Goal: Information Seeking & Learning: Learn about a topic

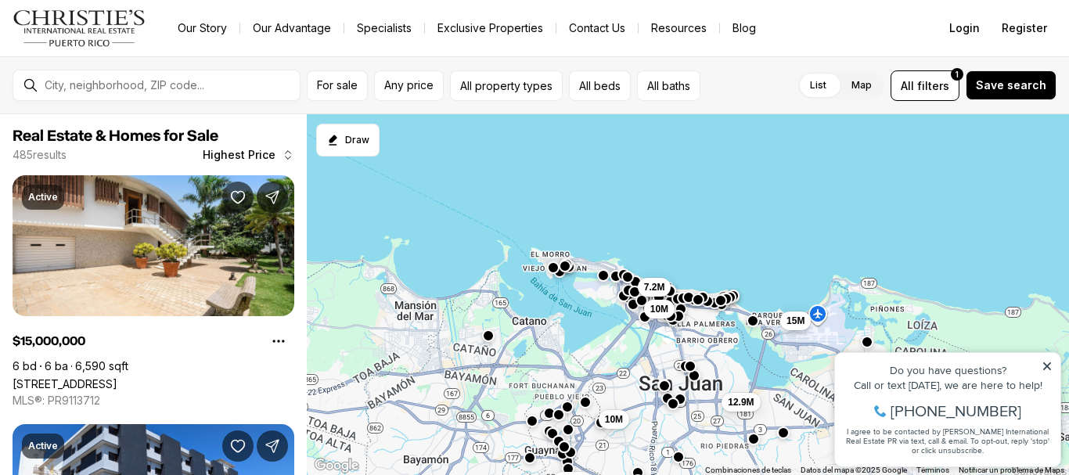
click at [476, 383] on div "7.2M 10M 15M 12.9M 12.5M 10M" at bounding box center [688, 295] width 762 height 362
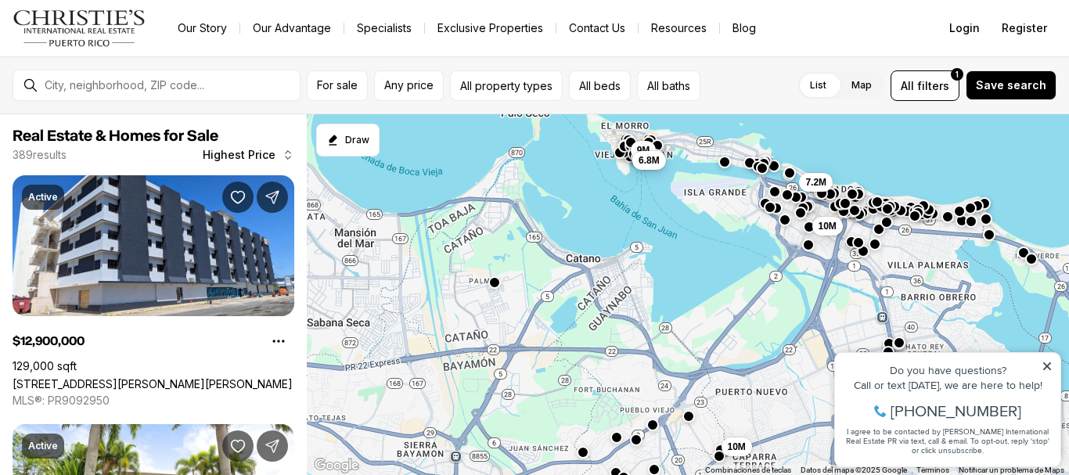
click at [481, 363] on div "7.2M 10M 12.9M 10M 9.5M 9M 6.8M" at bounding box center [688, 295] width 762 height 362
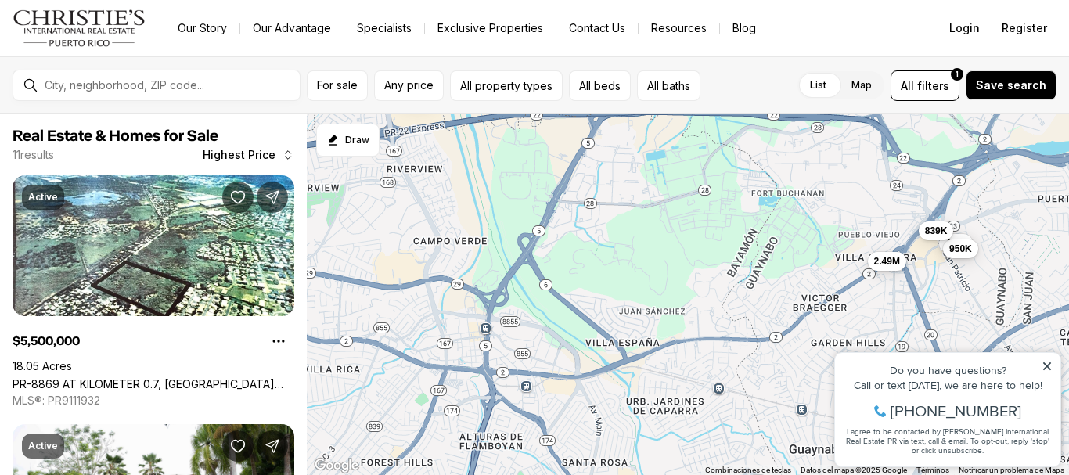
drag, startPoint x: 468, startPoint y: 396, endPoint x: 525, endPoint y: 171, distance: 231.8
click at [525, 171] on div "2.49M 5.5M 4.2M 999K 950K 880K 839K 650K 475K 345K 99K" at bounding box center [688, 295] width 762 height 362
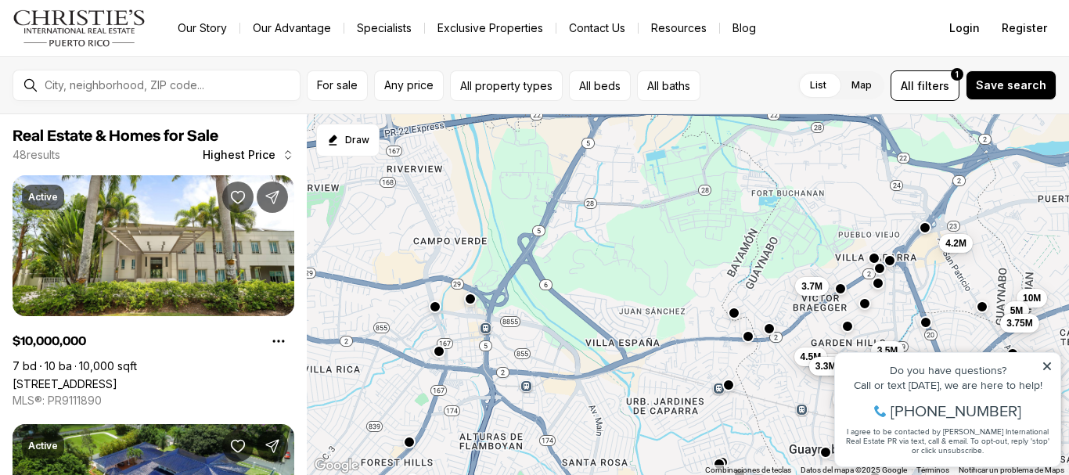
click at [474, 301] on button "button" at bounding box center [470, 299] width 13 height 13
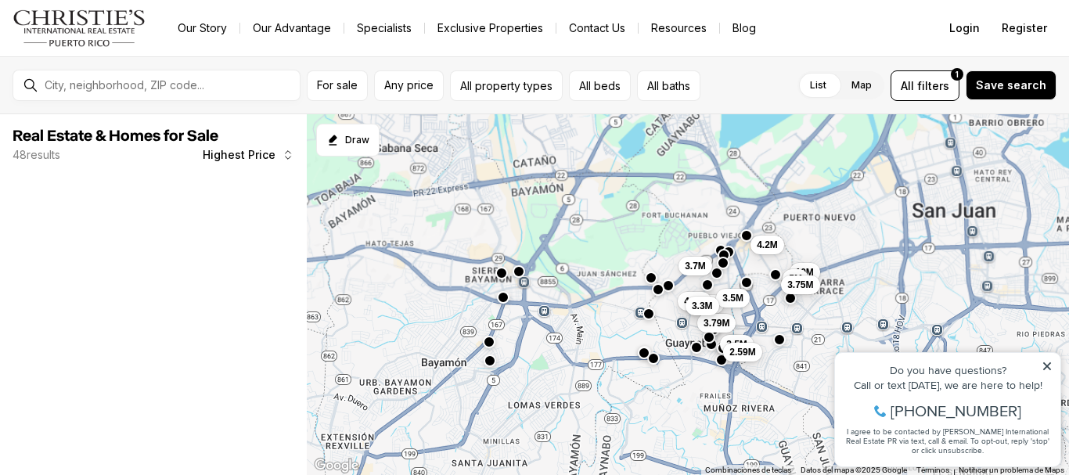
click at [501, 269] on button "button" at bounding box center [502, 273] width 13 height 13
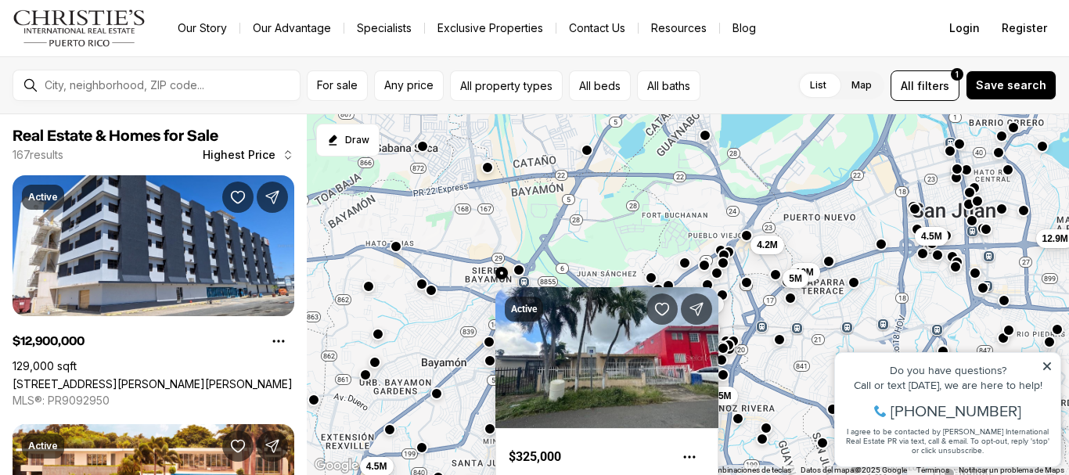
click at [519, 270] on button "button" at bounding box center [519, 270] width 13 height 13
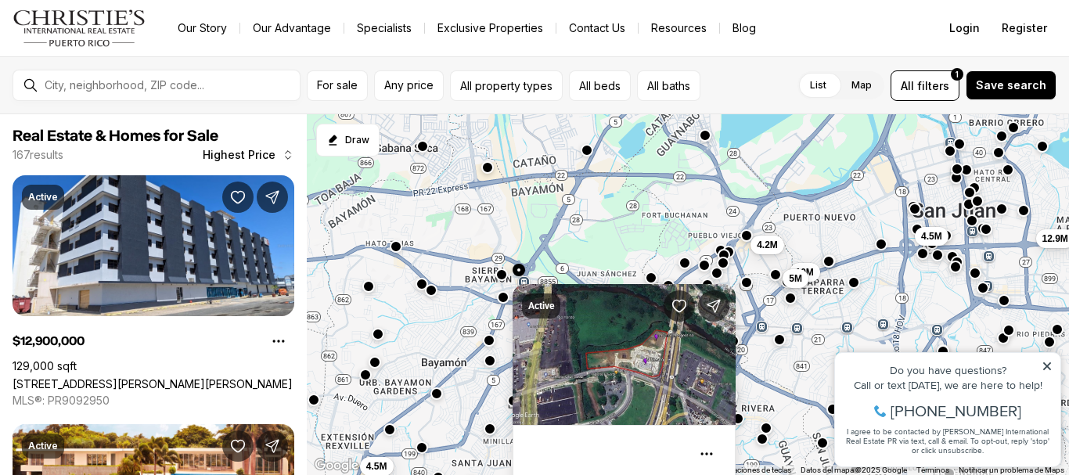
click at [491, 343] on button "button" at bounding box center [489, 340] width 13 height 13
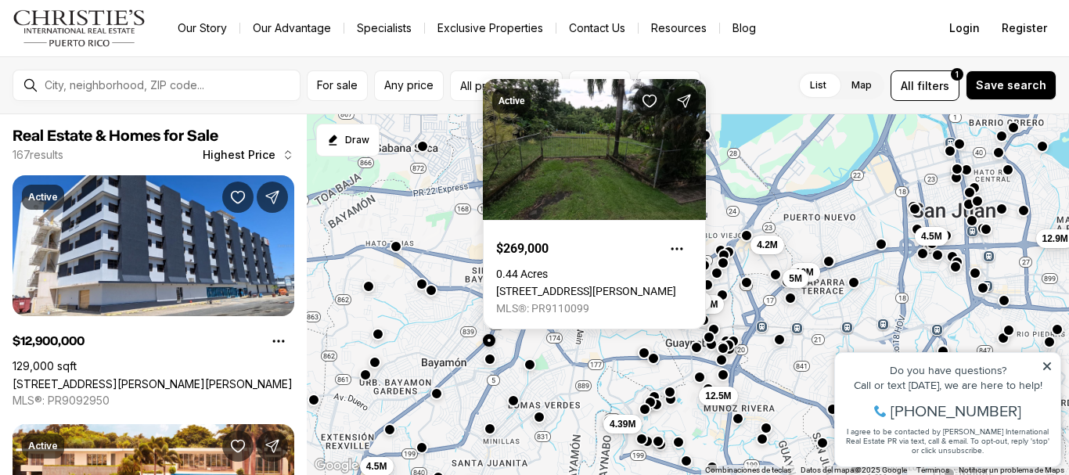
click at [488, 366] on div at bounding box center [490, 361] width 13 height 13
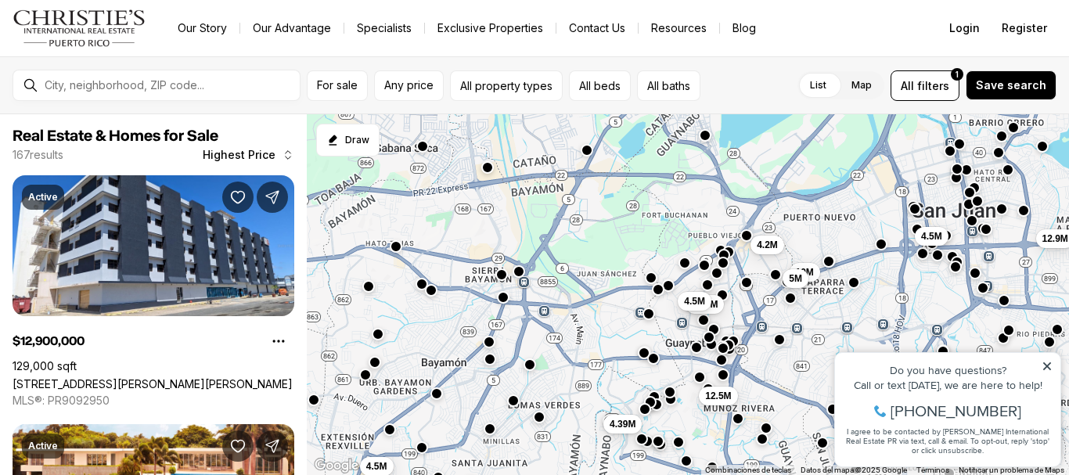
click at [488, 360] on button "button" at bounding box center [490, 359] width 13 height 13
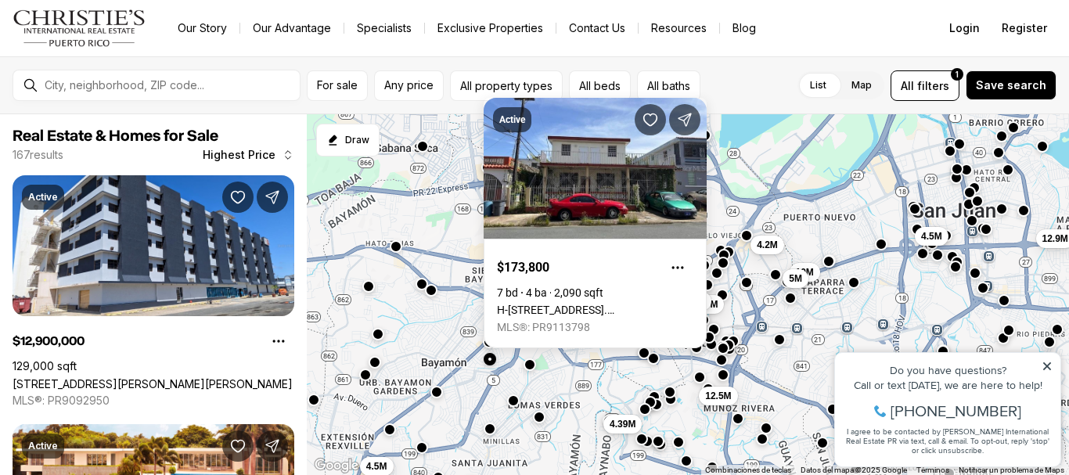
click at [436, 390] on button "button" at bounding box center [437, 392] width 13 height 13
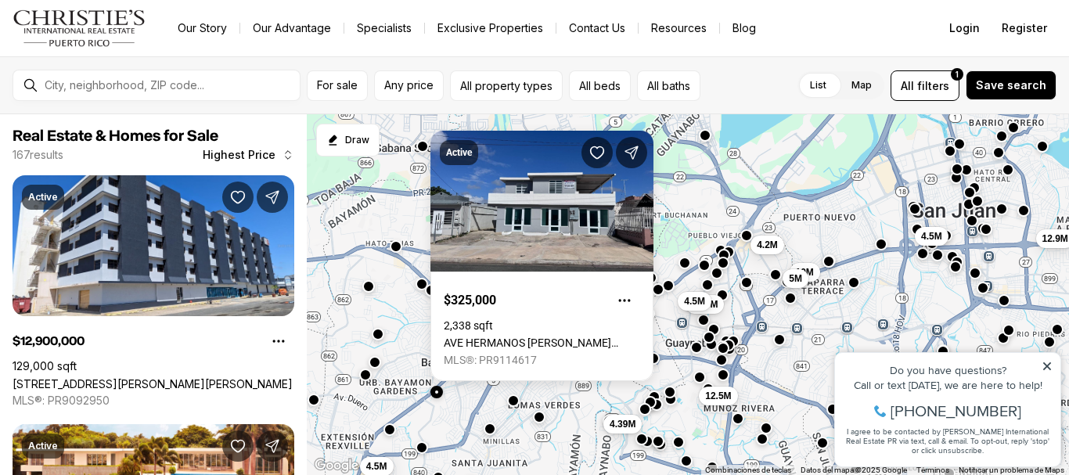
click at [371, 380] on div at bounding box center [365, 375] width 13 height 13
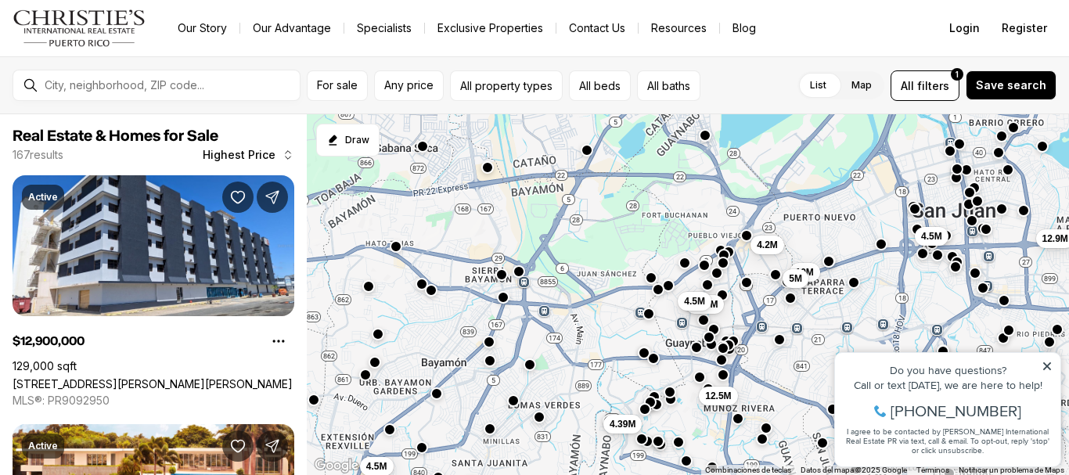
click at [366, 382] on div "4.2M 10M 5M 4.75M 4.5M 4.6M 4M 12.9M 4.5M 12.5M 4.39M 4.5M" at bounding box center [688, 295] width 762 height 362
click at [365, 379] on button "button" at bounding box center [365, 373] width 13 height 13
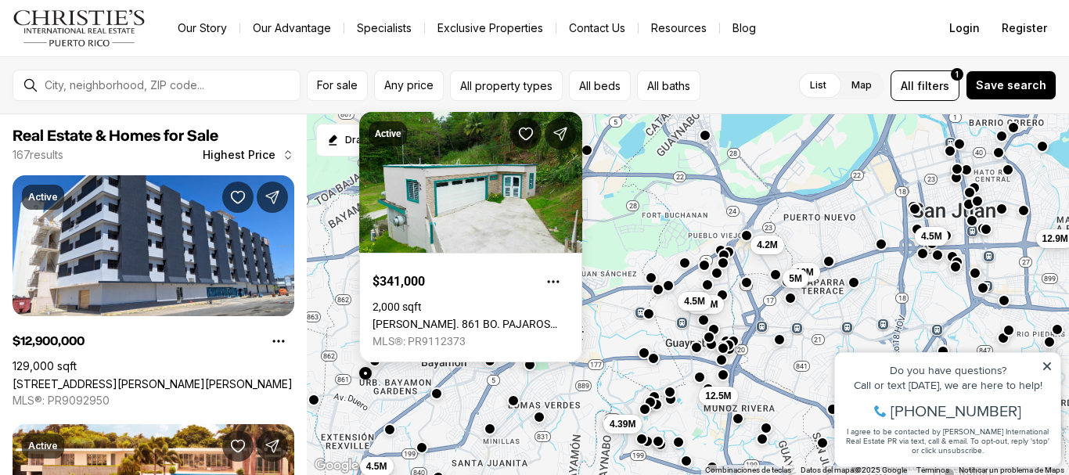
click at [374, 364] on button "button" at bounding box center [375, 361] width 13 height 13
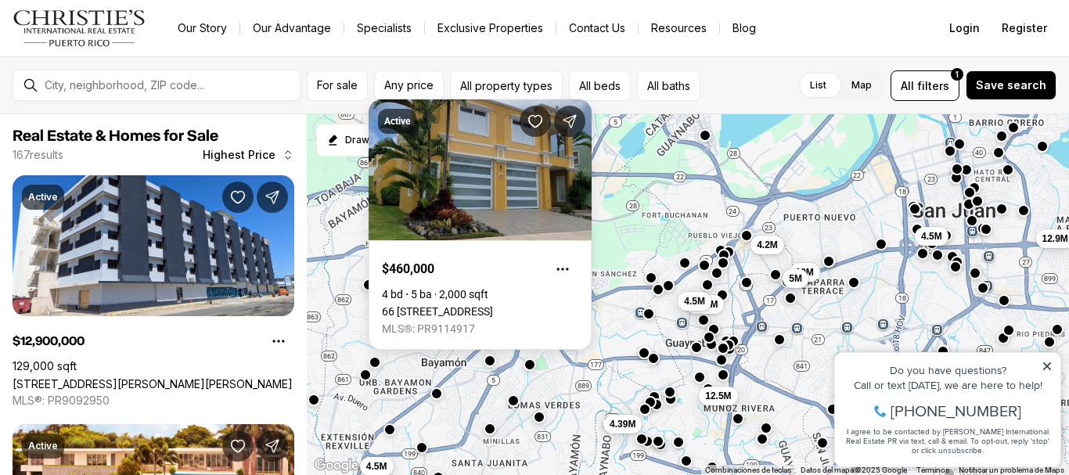
click at [366, 288] on button "button" at bounding box center [368, 285] width 13 height 13
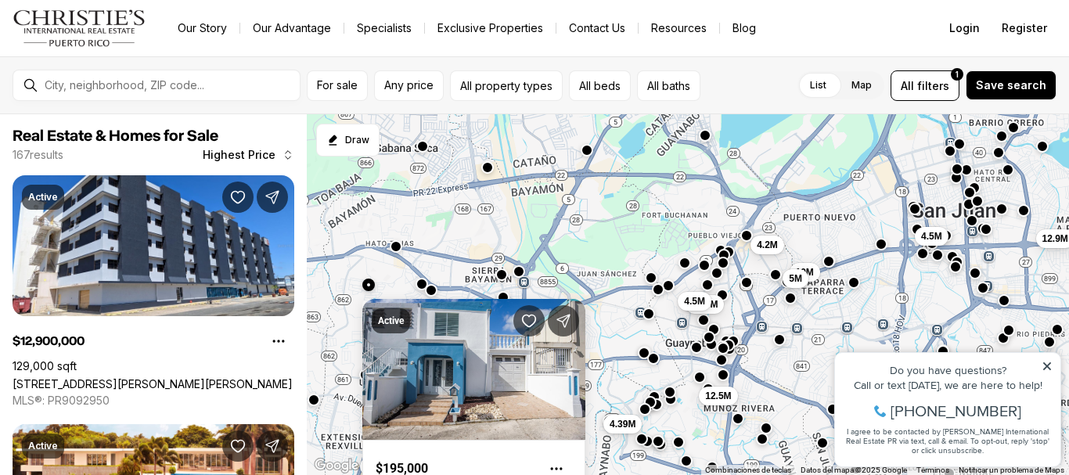
click at [341, 323] on div "4.2M 10M 5M 4.75M 4.5M 4.6M 4M 12.9M 4.5M 12.5M 4.39M 4.5M" at bounding box center [688, 295] width 762 height 362
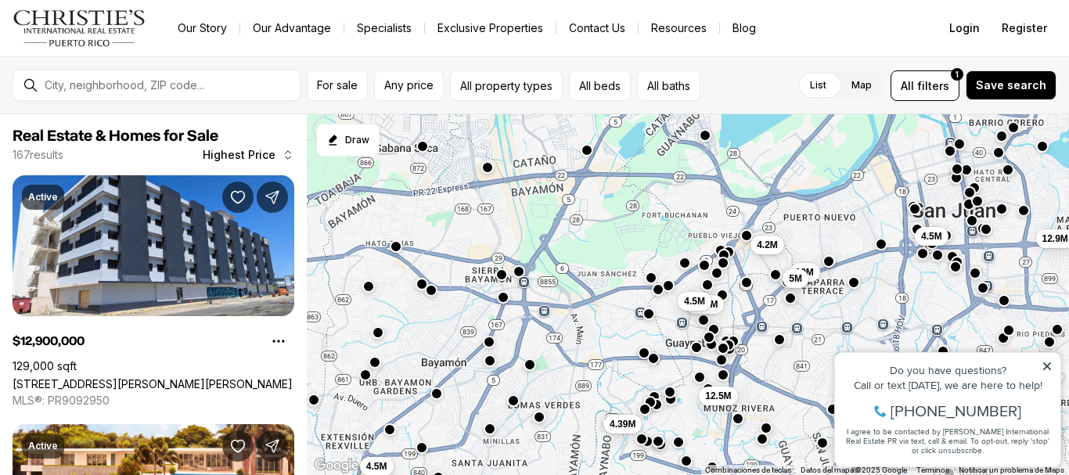
click at [380, 337] on button "button" at bounding box center [378, 332] width 13 height 13
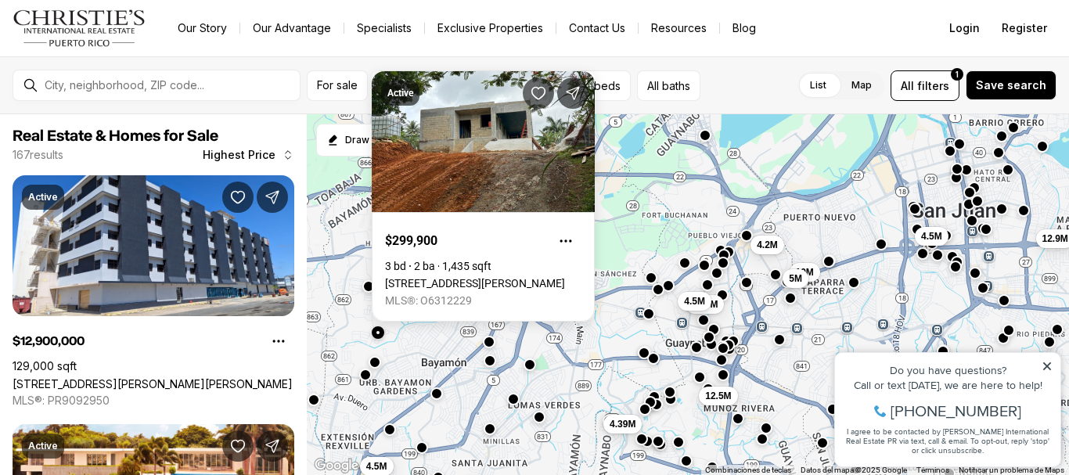
click at [513, 397] on button "button" at bounding box center [513, 399] width 13 height 13
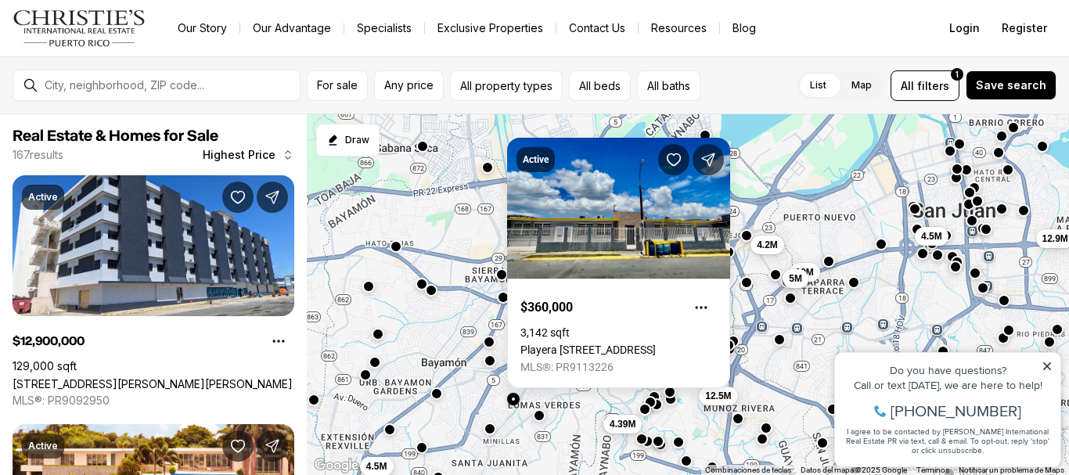
click at [539, 420] on button "button" at bounding box center [539, 415] width 13 height 13
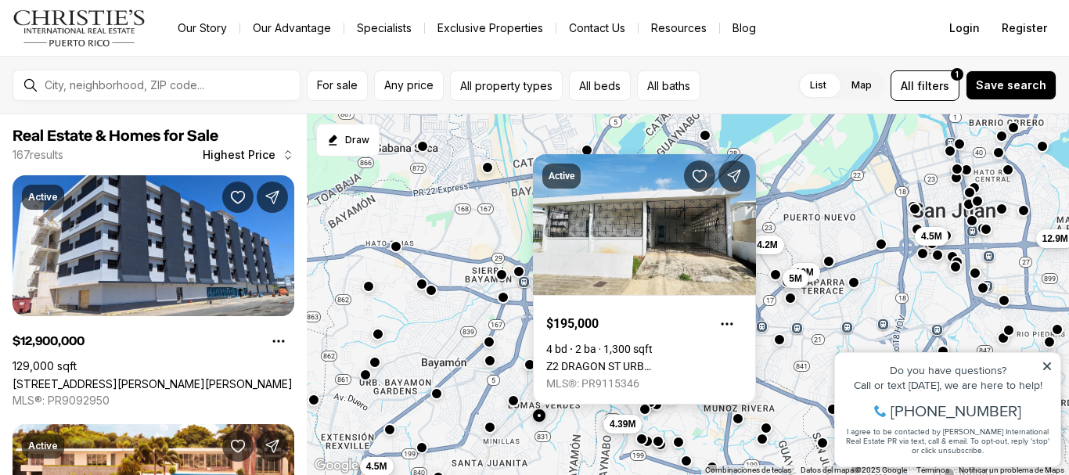
click at [487, 431] on button "button" at bounding box center [490, 427] width 13 height 13
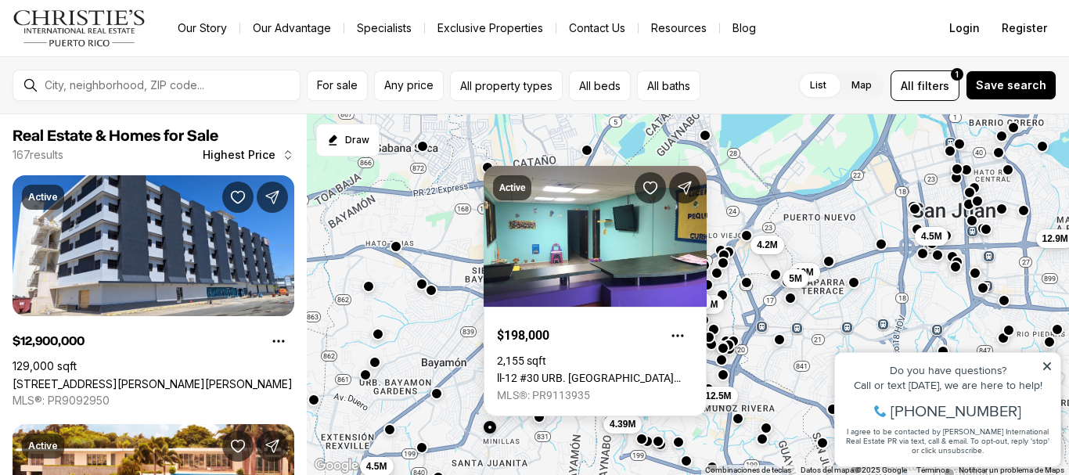
click at [431, 389] on button "button" at bounding box center [437, 394] width 13 height 13
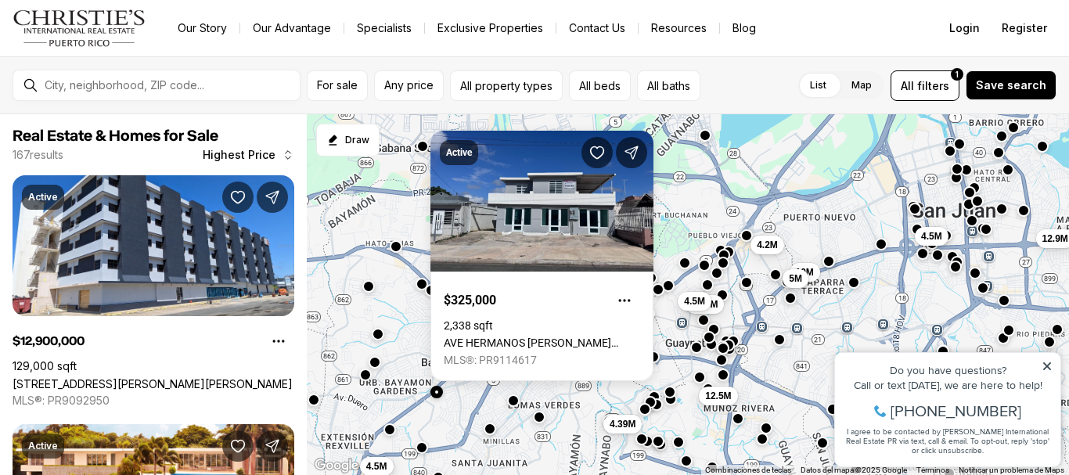
click at [658, 362] on div at bounding box center [653, 358] width 13 height 13
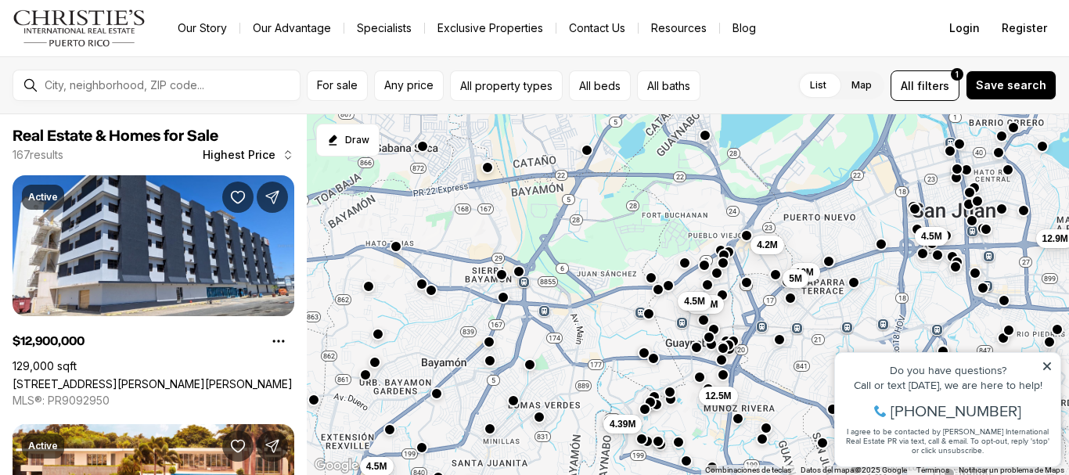
click at [529, 372] on div "4.2M 10M 5M 4.75M 4.5M 4.6M 4M 12.9M 4.5M 12.5M 4.39M 4.5M" at bounding box center [688, 295] width 762 height 362
click at [528, 364] on button "button" at bounding box center [530, 363] width 13 height 13
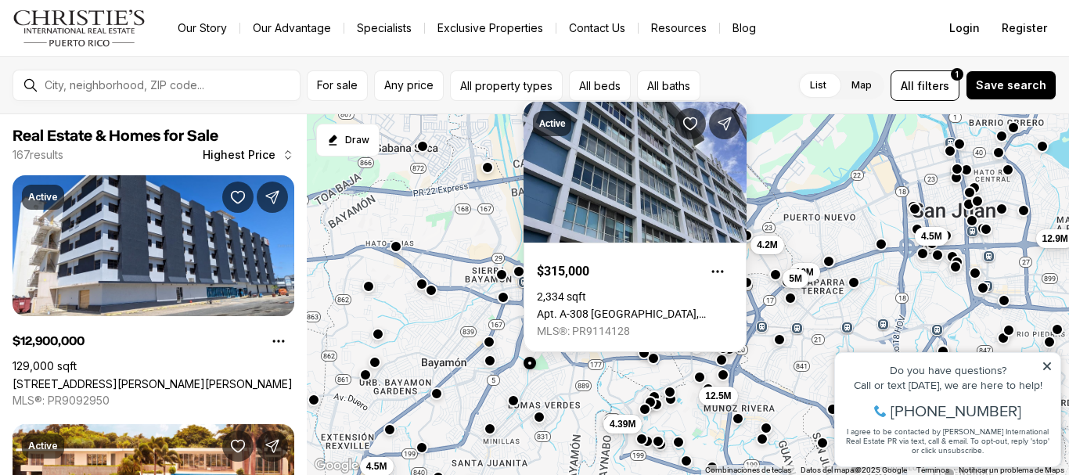
click at [528, 364] on button "button" at bounding box center [530, 363] width 13 height 13
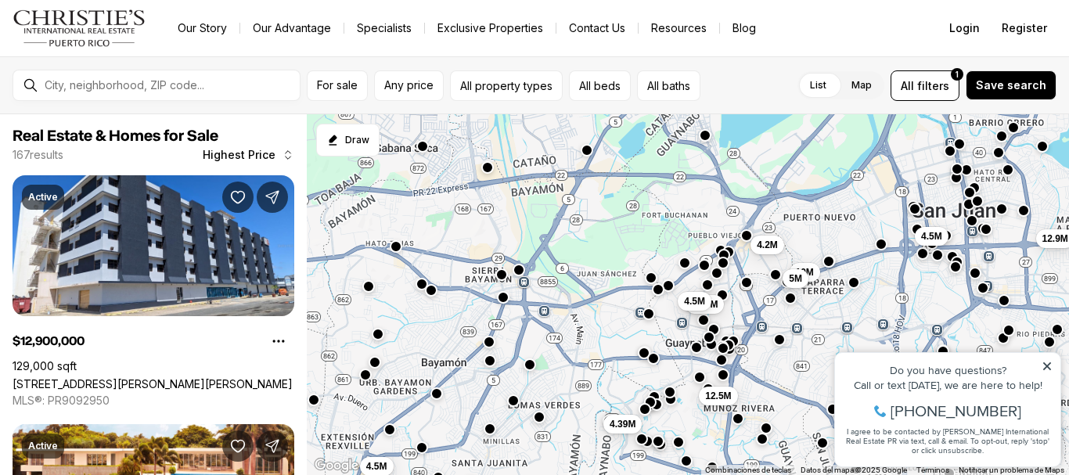
click at [519, 272] on button "button" at bounding box center [519, 270] width 13 height 13
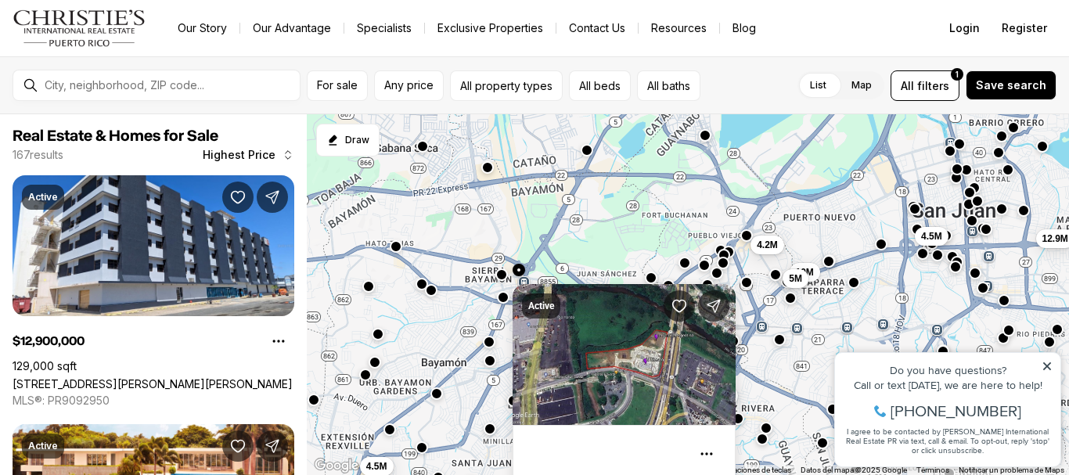
click at [519, 272] on div "Active 0.06 Acres PR-[STREET_ADDRESS] MLS®: PR9098133" at bounding box center [624, 403] width 223 height 263
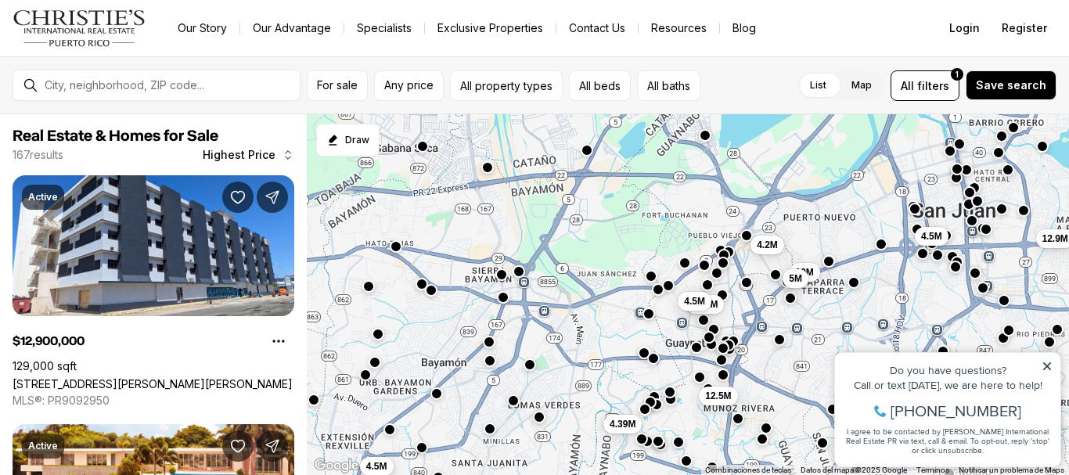
click at [650, 278] on button "button" at bounding box center [651, 276] width 13 height 13
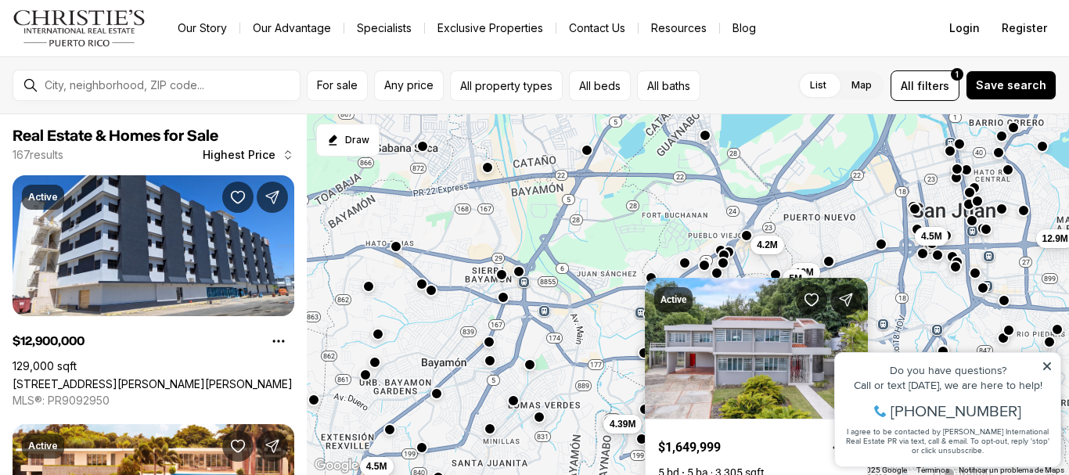
click at [650, 278] on div "Active $1,649,999 5 bd 5 ba 3,305 sqft [STREET_ADDRESS] MLS®: PR9113661" at bounding box center [756, 403] width 223 height 251
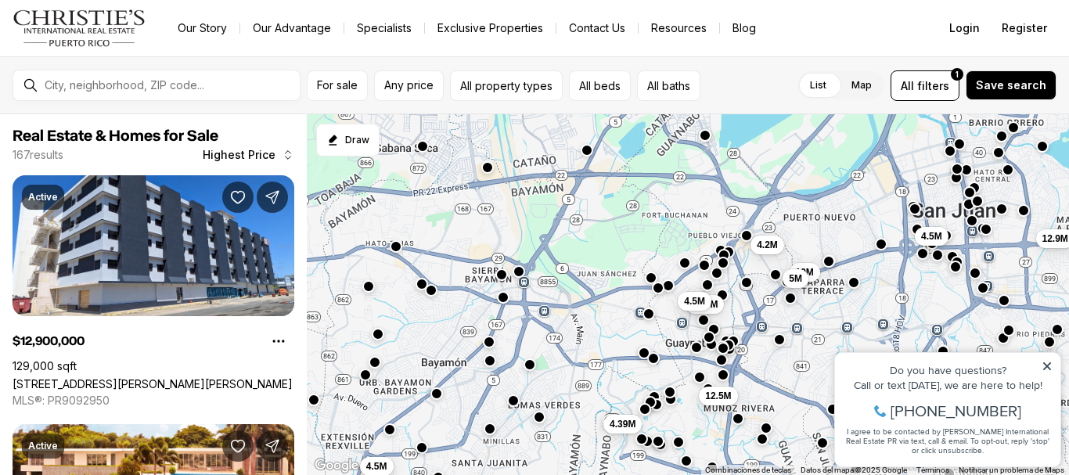
click at [656, 287] on button "button" at bounding box center [658, 288] width 13 height 13
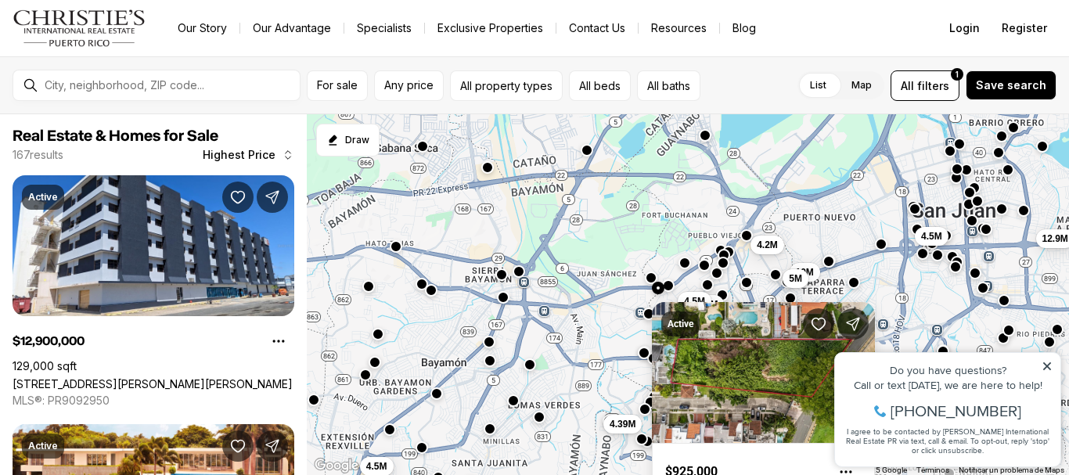
click at [657, 287] on button "button" at bounding box center [658, 288] width 13 height 13
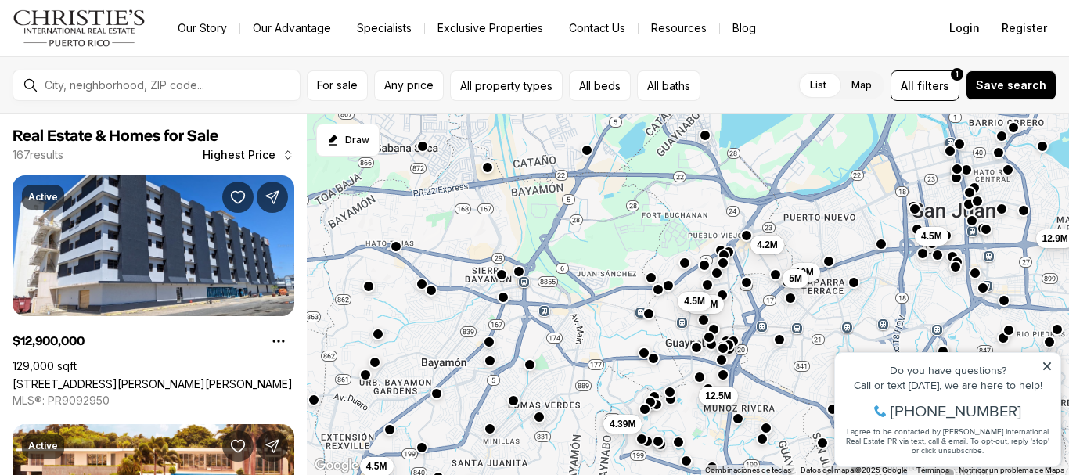
click at [665, 287] on button "button" at bounding box center [668, 285] width 13 height 13
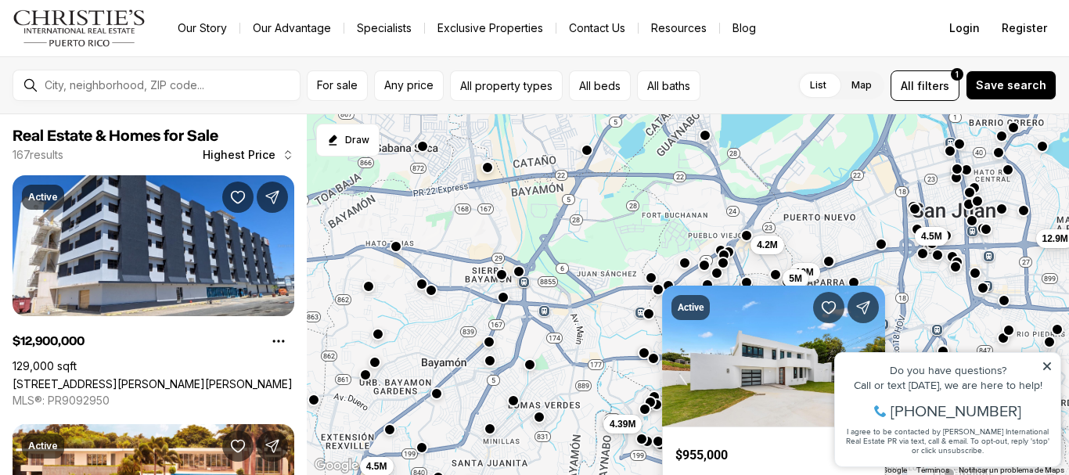
click at [665, 287] on div "Active $955,000 3 bd 4 ba 2,360 sqft TINTILLO TINTILLO, GUAYNABO PR, 00966 MLS®…" at bounding box center [773, 411] width 223 height 251
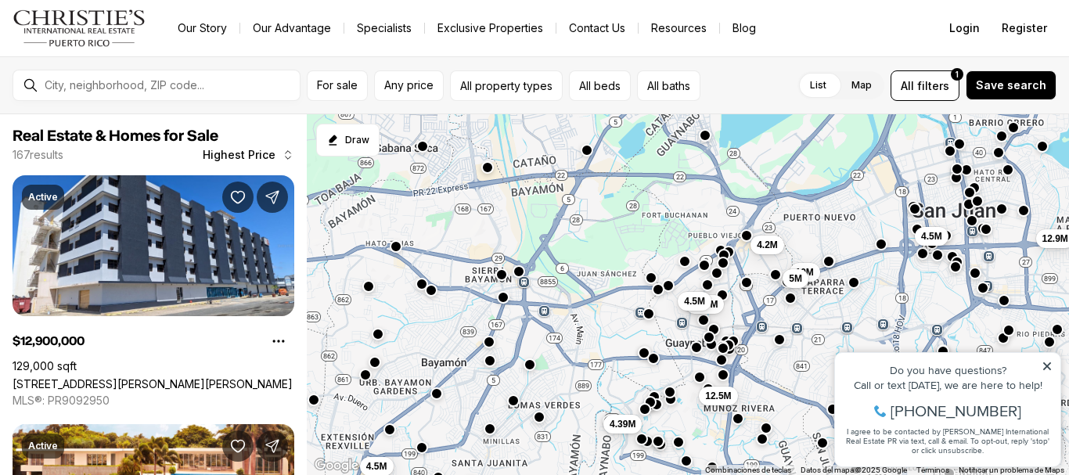
click at [687, 258] on button "button" at bounding box center [685, 261] width 13 height 13
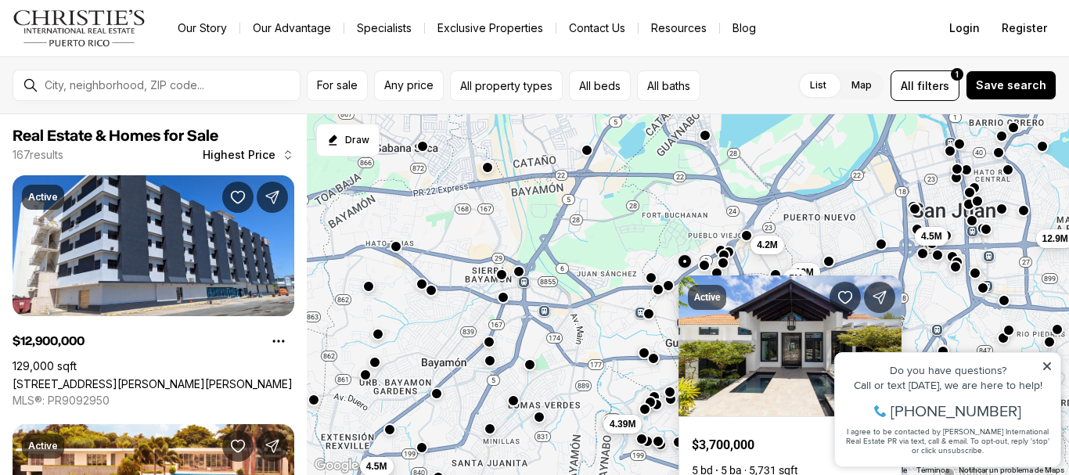
click at [687, 258] on button "button" at bounding box center [685, 261] width 13 height 13
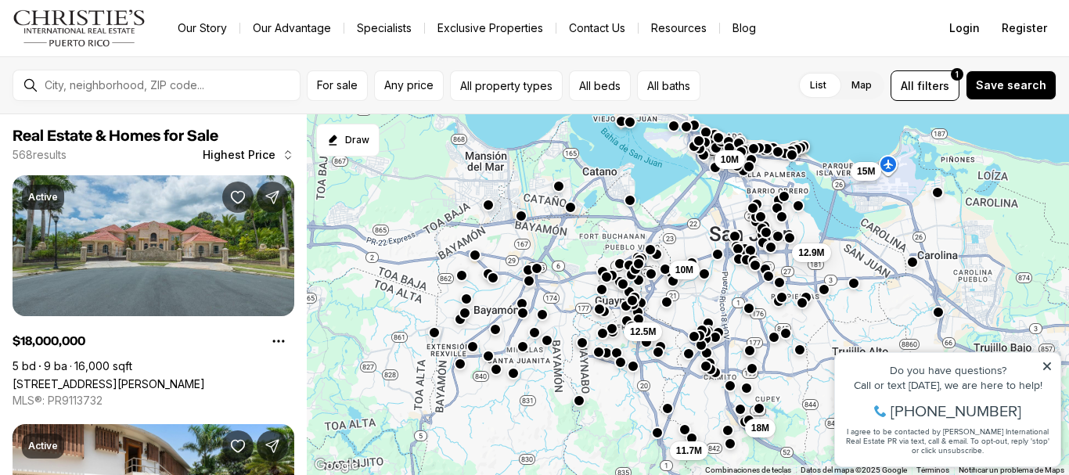
click at [495, 369] on button "button" at bounding box center [496, 369] width 13 height 13
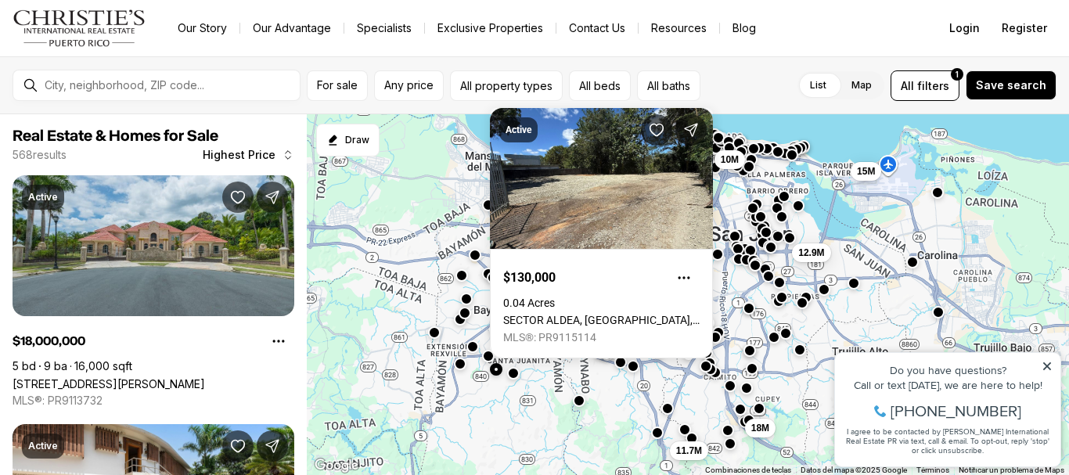
click at [495, 369] on button "button" at bounding box center [496, 369] width 13 height 13
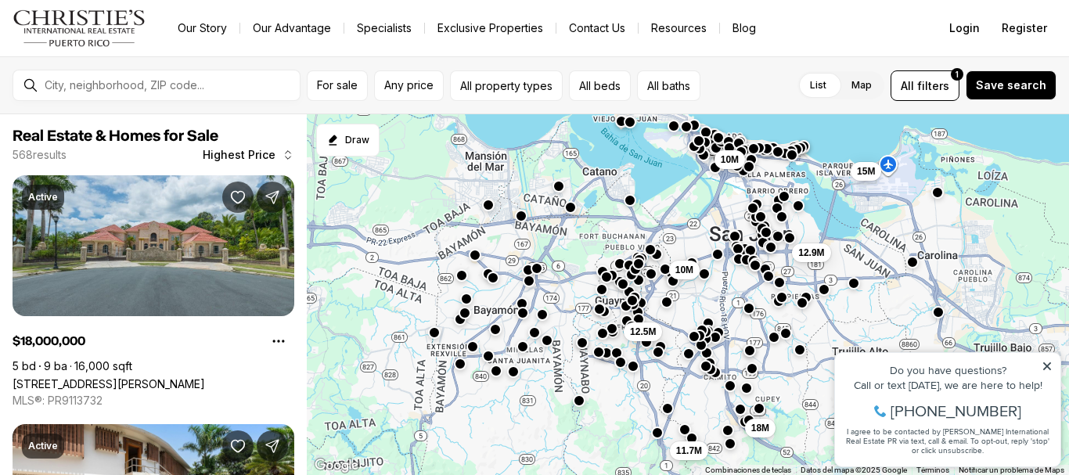
click at [512, 373] on button "button" at bounding box center [513, 372] width 13 height 13
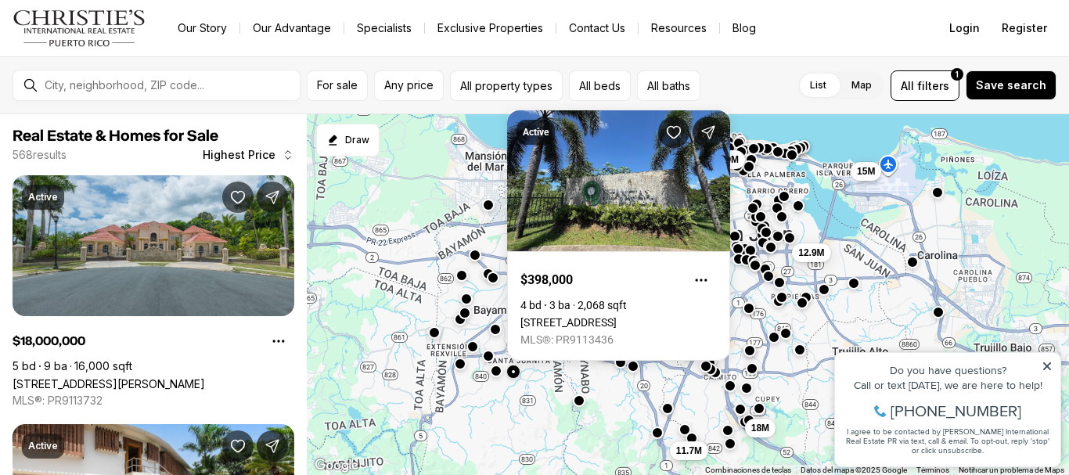
click at [513, 373] on button "button" at bounding box center [513, 372] width 13 height 13
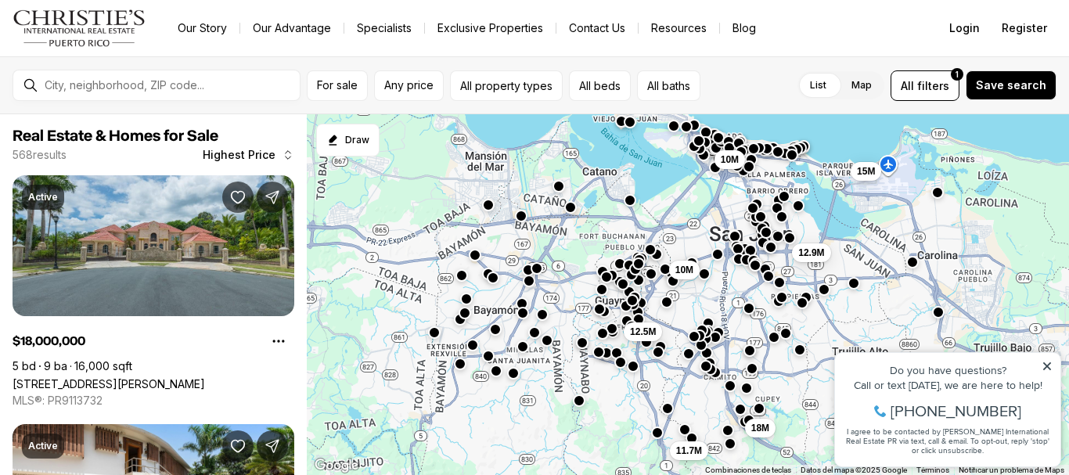
click at [473, 351] on button "button" at bounding box center [473, 345] width 13 height 13
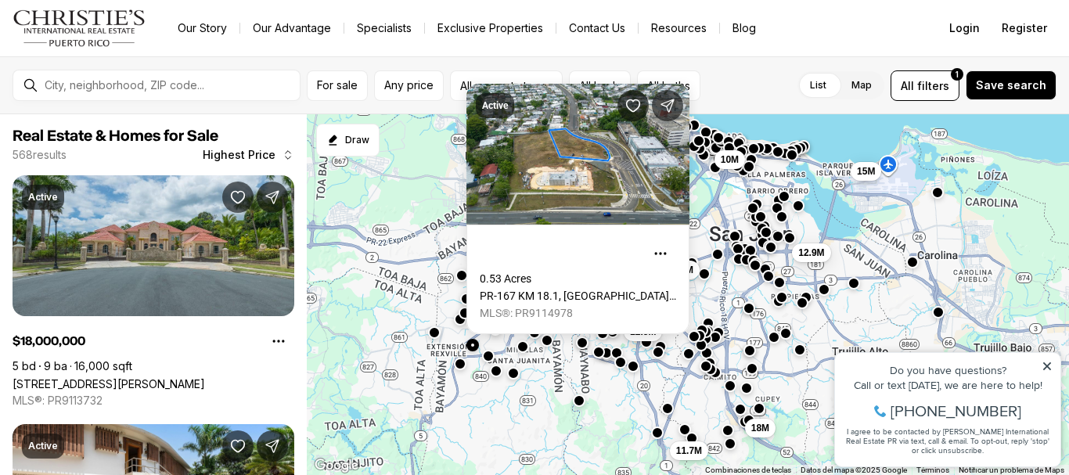
click at [473, 351] on button "button" at bounding box center [473, 345] width 13 height 13
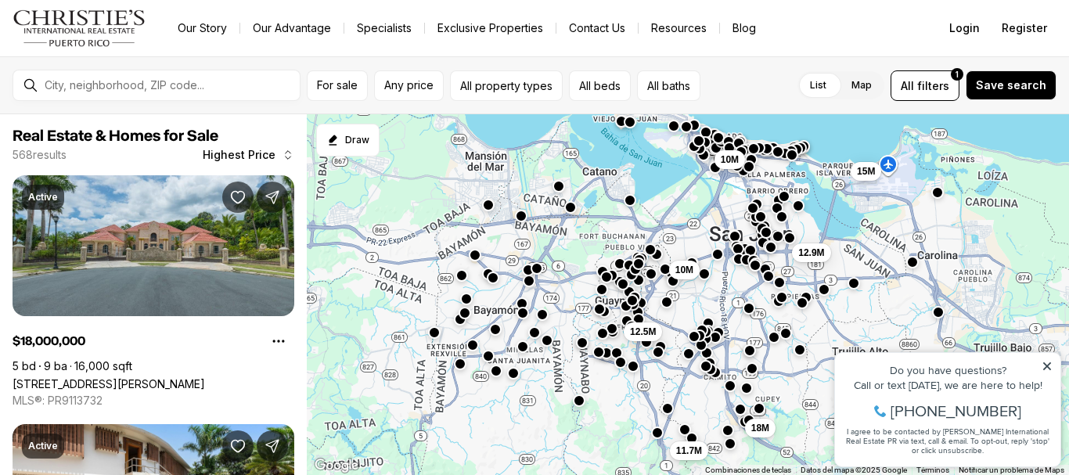
click at [474, 348] on button "button" at bounding box center [473, 345] width 13 height 13
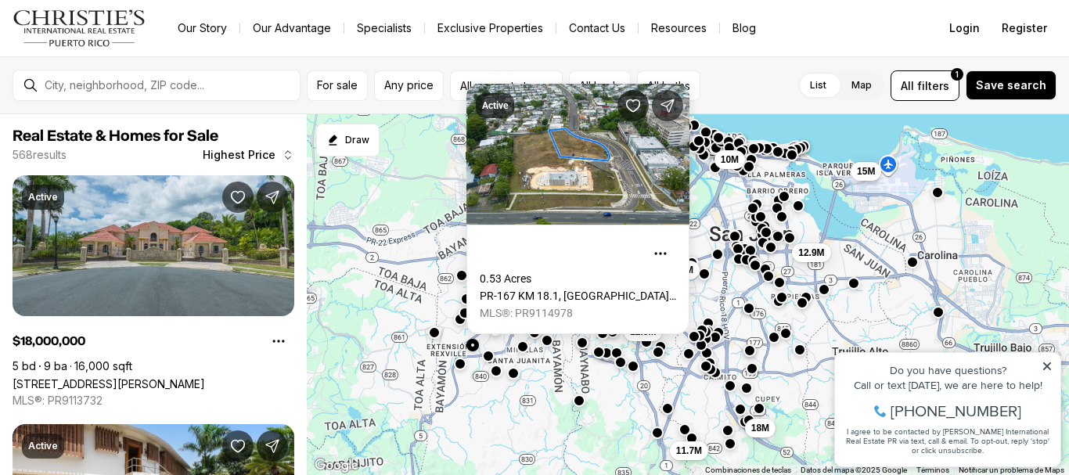
click at [475, 346] on button "button" at bounding box center [473, 345] width 13 height 13
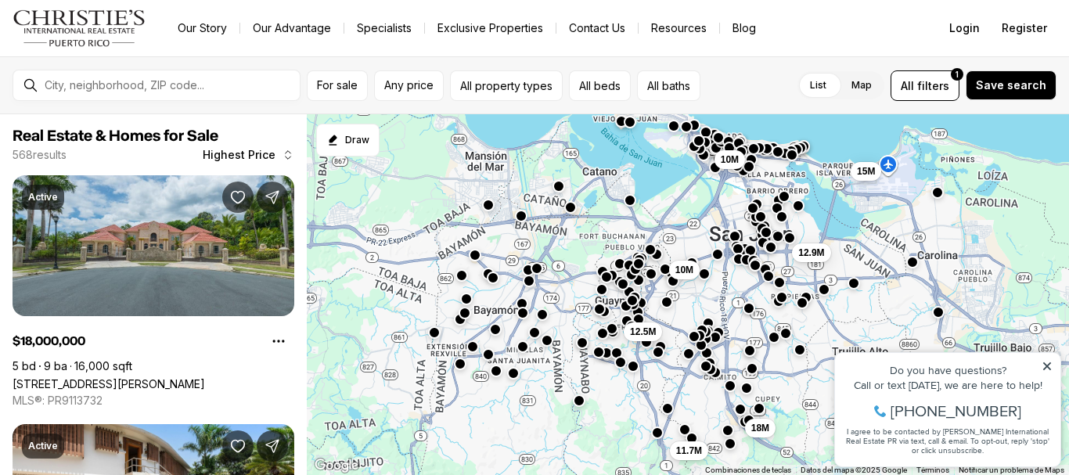
click at [486, 354] on button "button" at bounding box center [488, 354] width 13 height 13
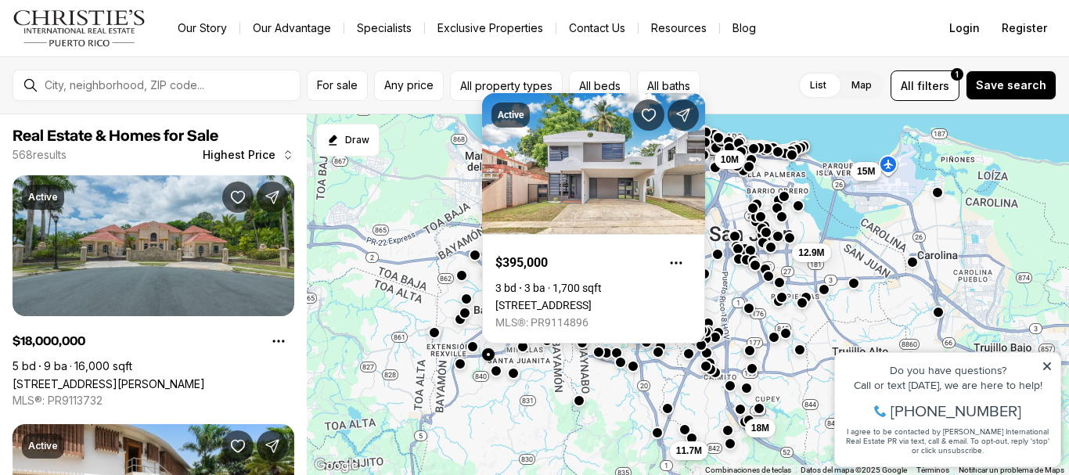
click at [486, 354] on button "button" at bounding box center [488, 354] width 13 height 13
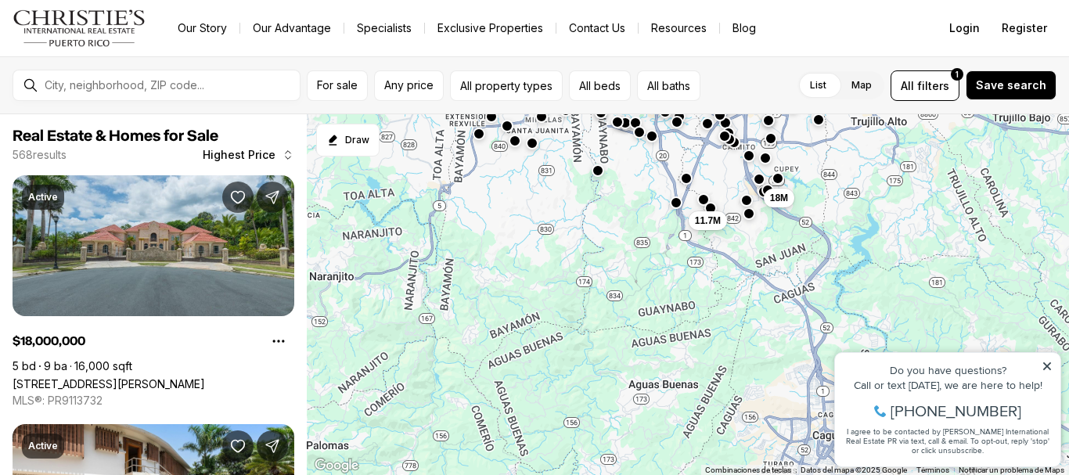
drag, startPoint x: 457, startPoint y: 424, endPoint x: 475, endPoint y: 190, distance: 234.0
click at [475, 190] on div "10M 12.9M 12.5M 18M 10M 15M 11.7M" at bounding box center [688, 295] width 762 height 362
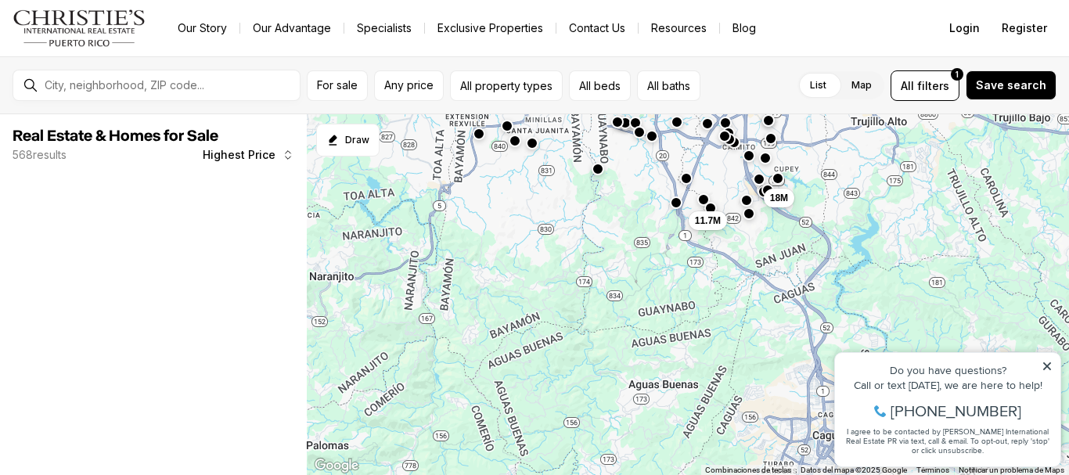
click at [598, 172] on button "button" at bounding box center [598, 169] width 13 height 13
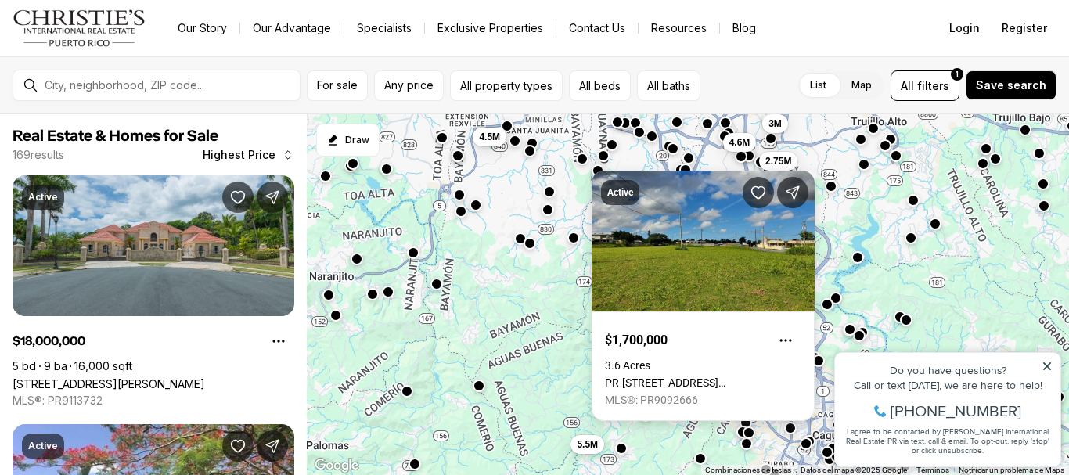
click at [598, 172] on div "Active $1,700,000 3.6 Acres PR-[STREET_ADDRESS][PERSON_NAME] MLS®: PR9092666" at bounding box center [703, 296] width 223 height 251
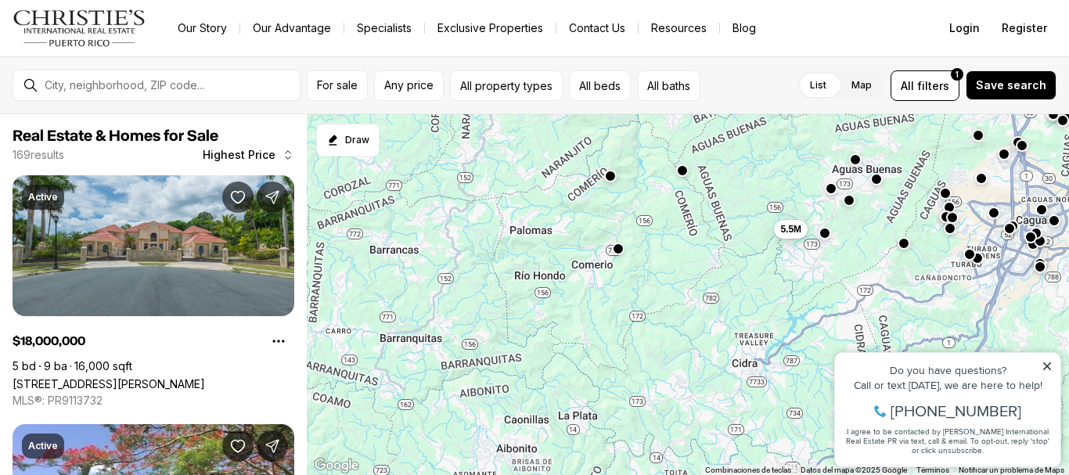
drag, startPoint x: 510, startPoint y: 388, endPoint x: 712, endPoint y: 168, distance: 297.5
click at [712, 168] on div "4.6M 3M 4.5M 2.75M 1.96M 18M 3.9M 4M 4M 4.7M 11.7M 5.5M" at bounding box center [688, 295] width 762 height 362
